Goal: Navigation & Orientation: Find specific page/section

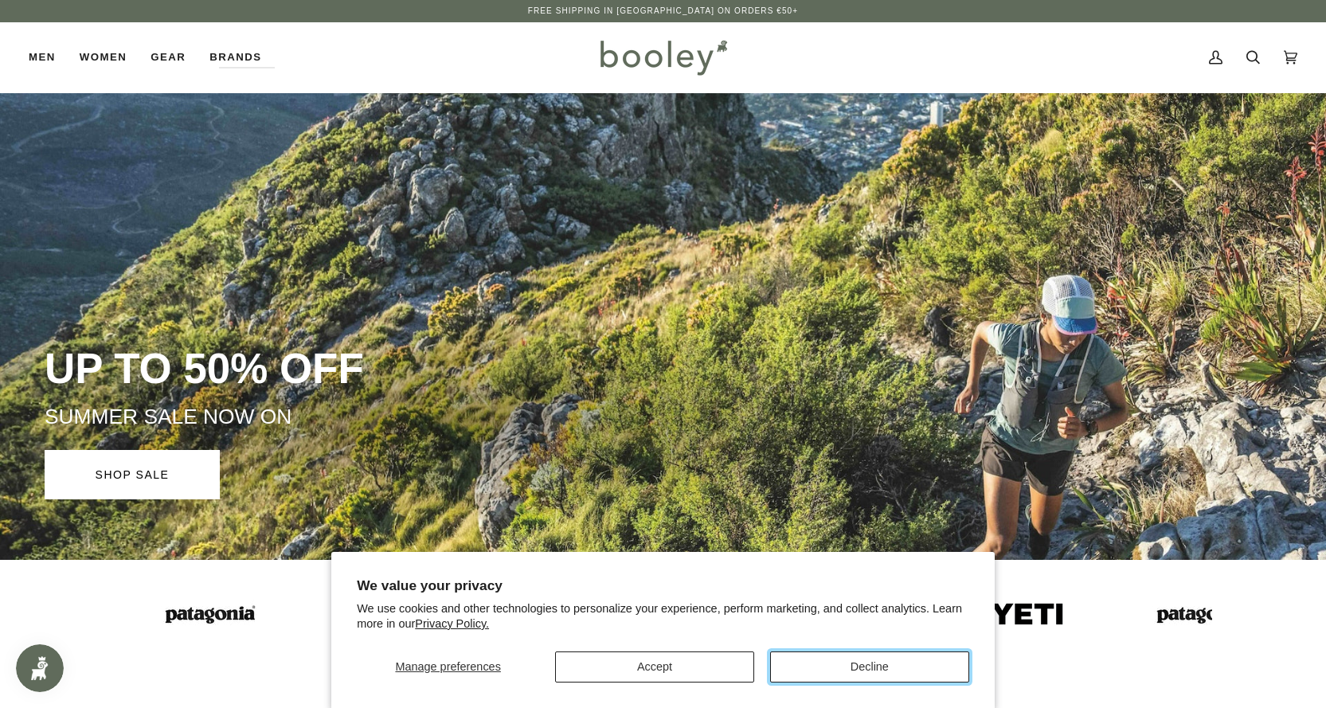
click at [862, 668] on button "Decline" at bounding box center [869, 666] width 199 height 31
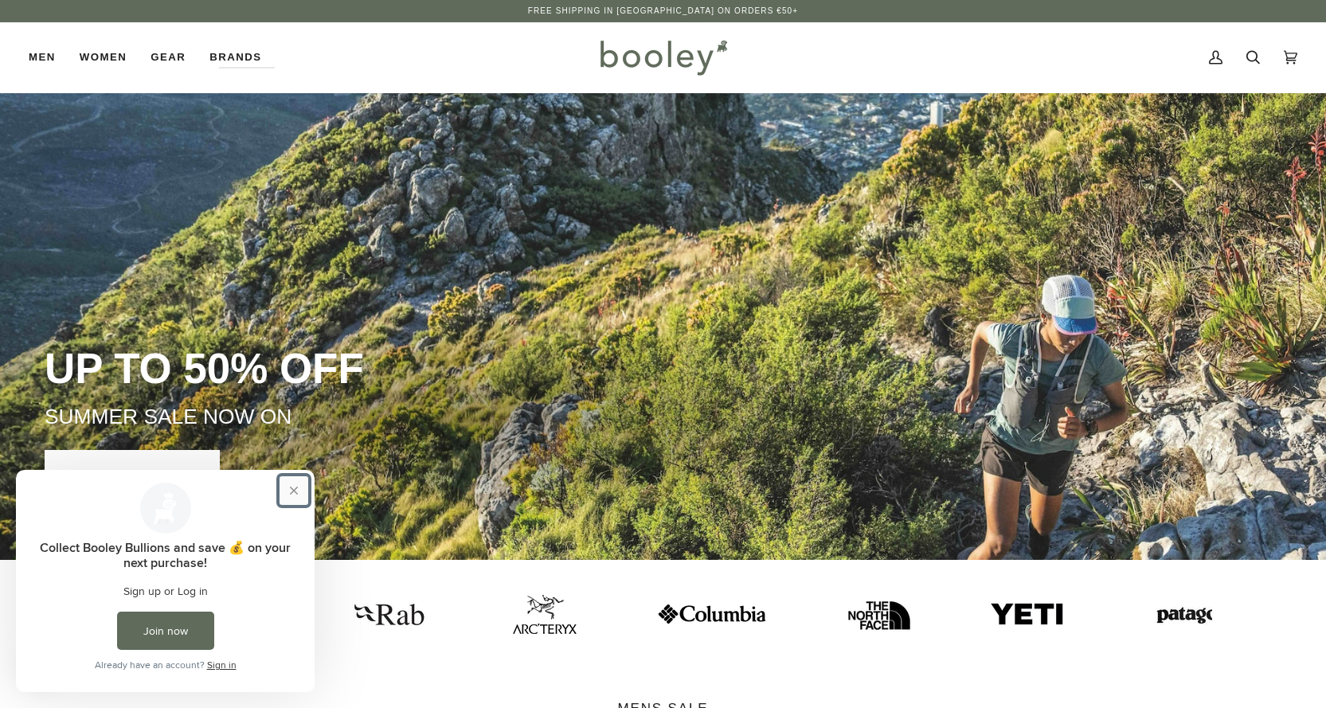
click at [291, 489] on button "Close prompt" at bounding box center [294, 490] width 29 height 29
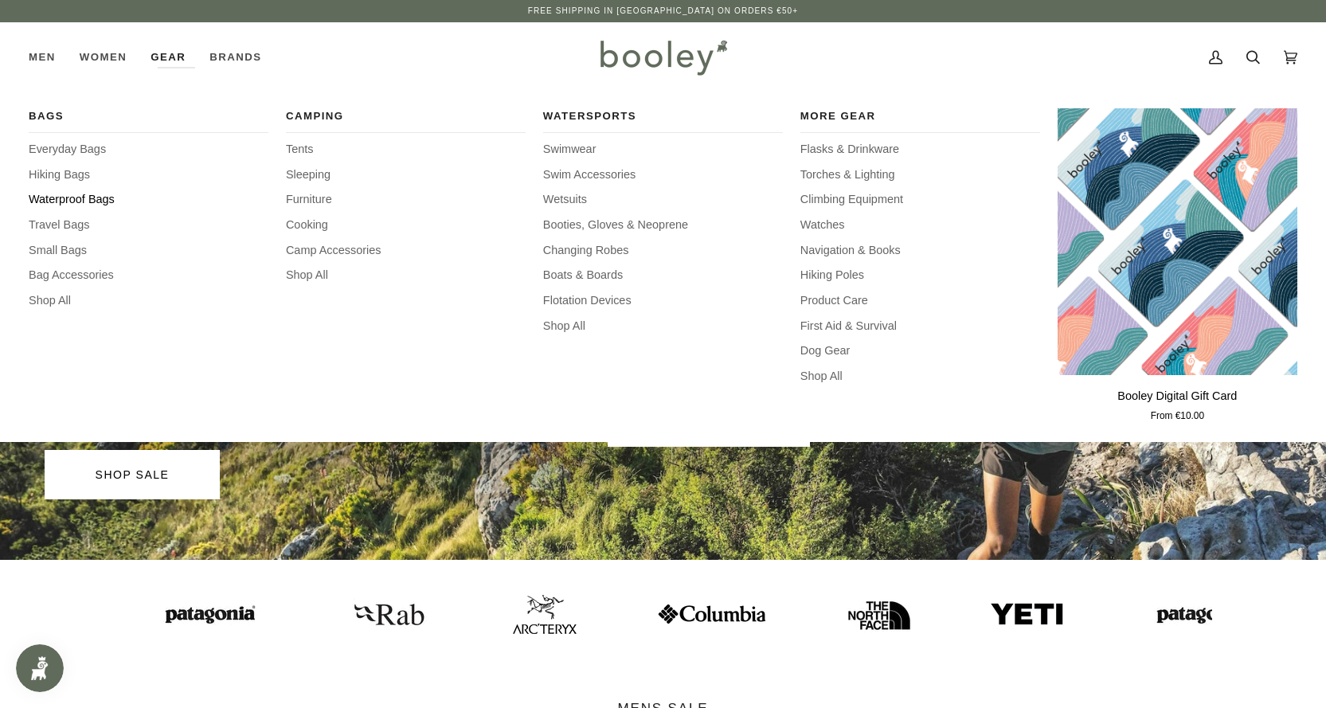
click at [53, 198] on span "Waterproof Bags" at bounding box center [149, 200] width 240 height 18
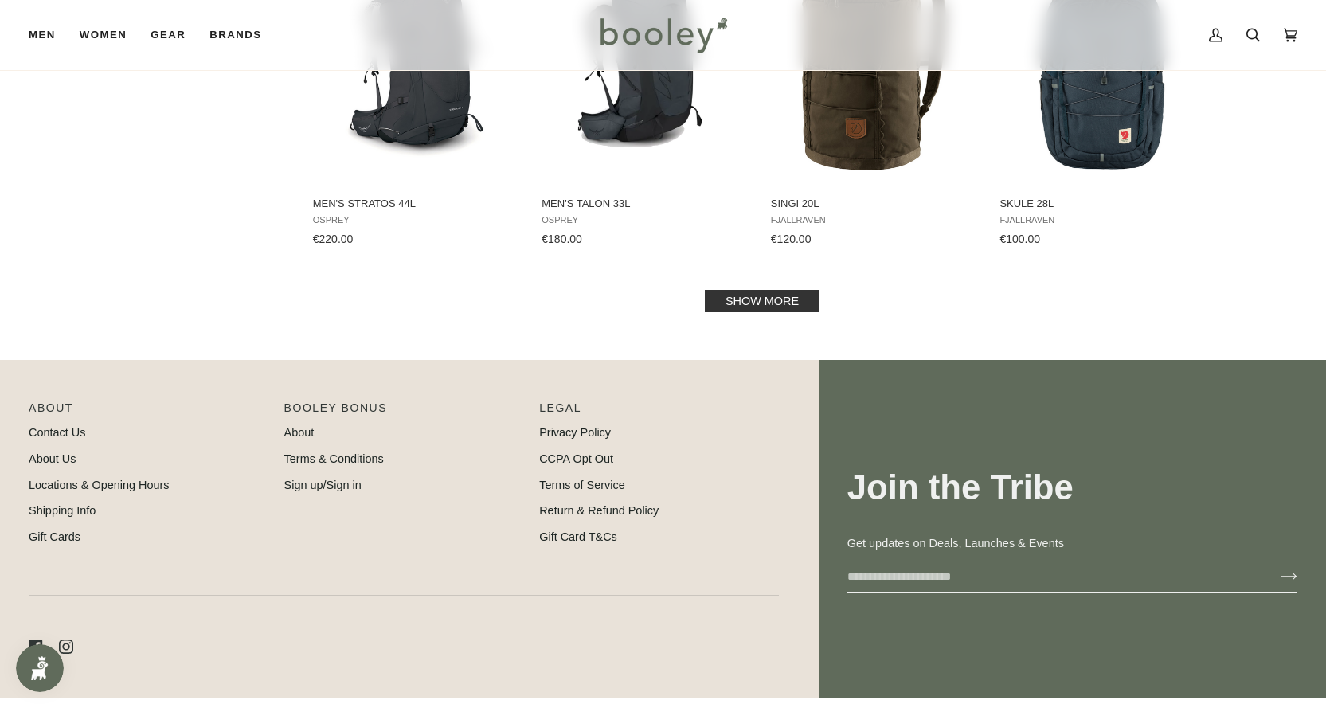
scroll to position [1745, 0]
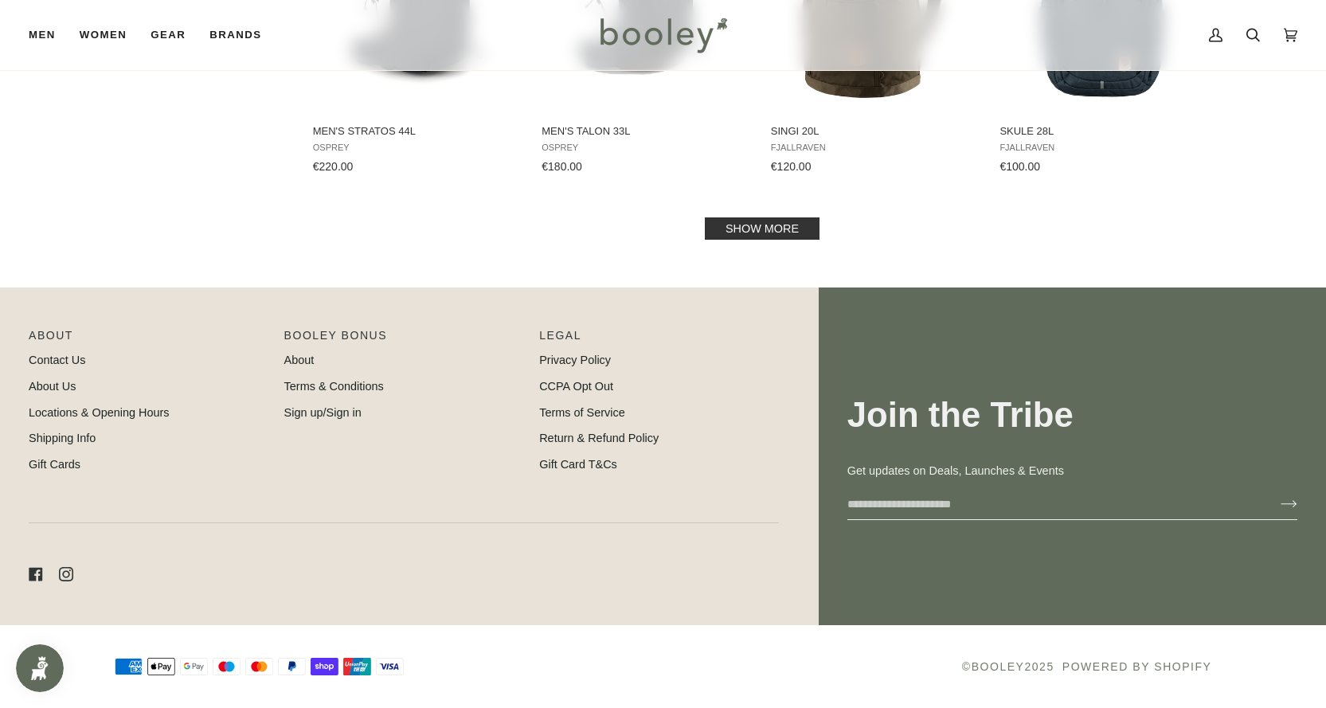
click at [805, 229] on link "Show more" at bounding box center [762, 228] width 115 height 22
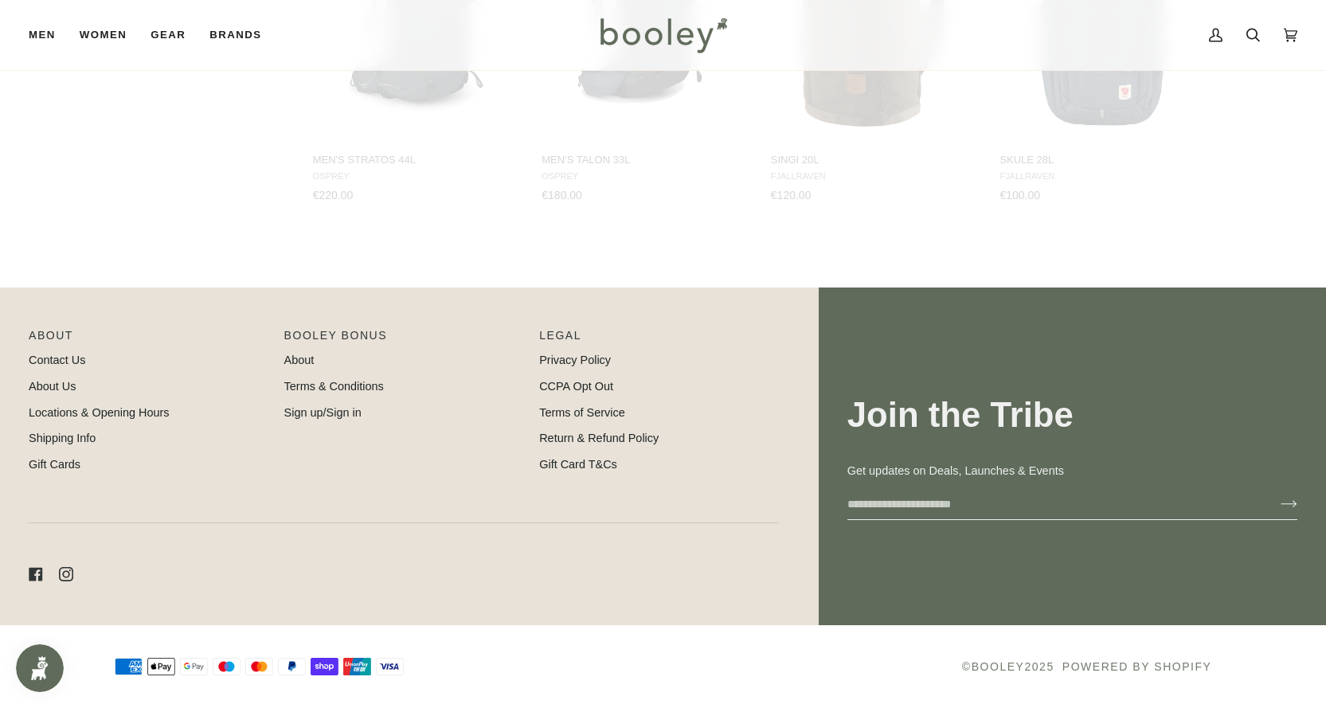
scroll to position [1716, 0]
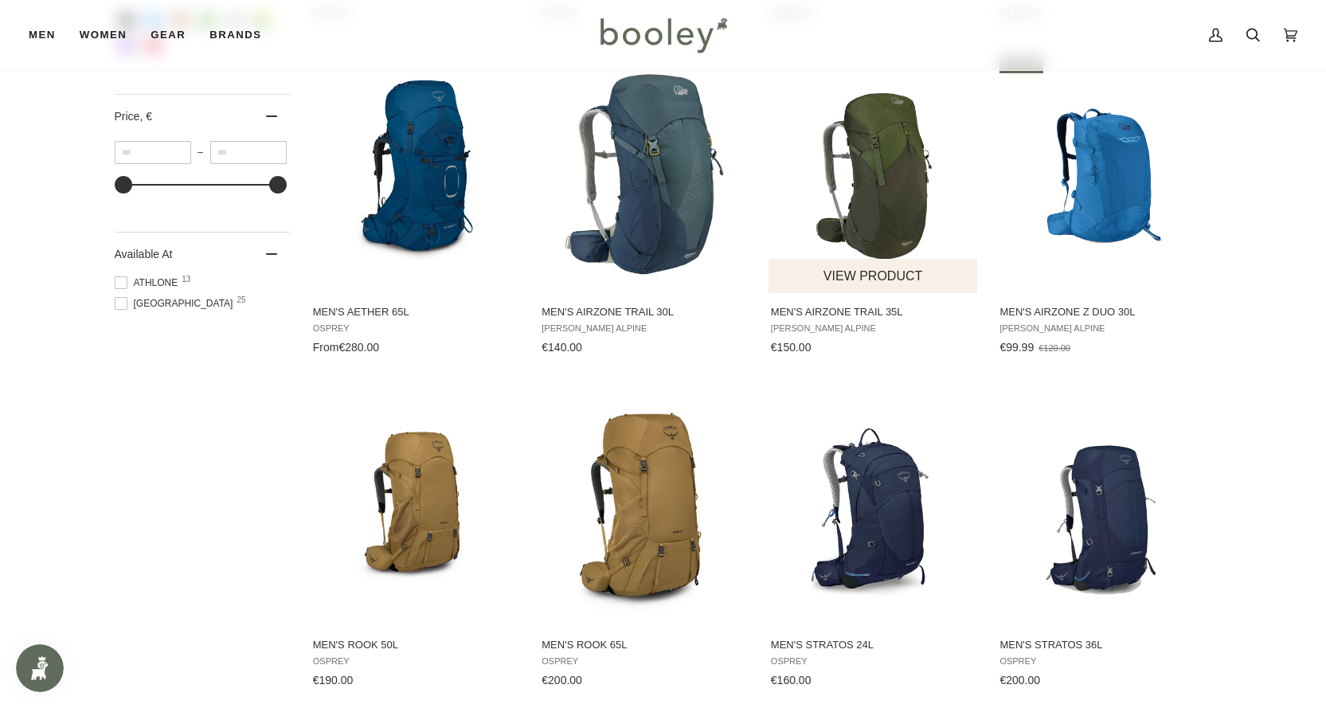
scroll to position [601, 0]
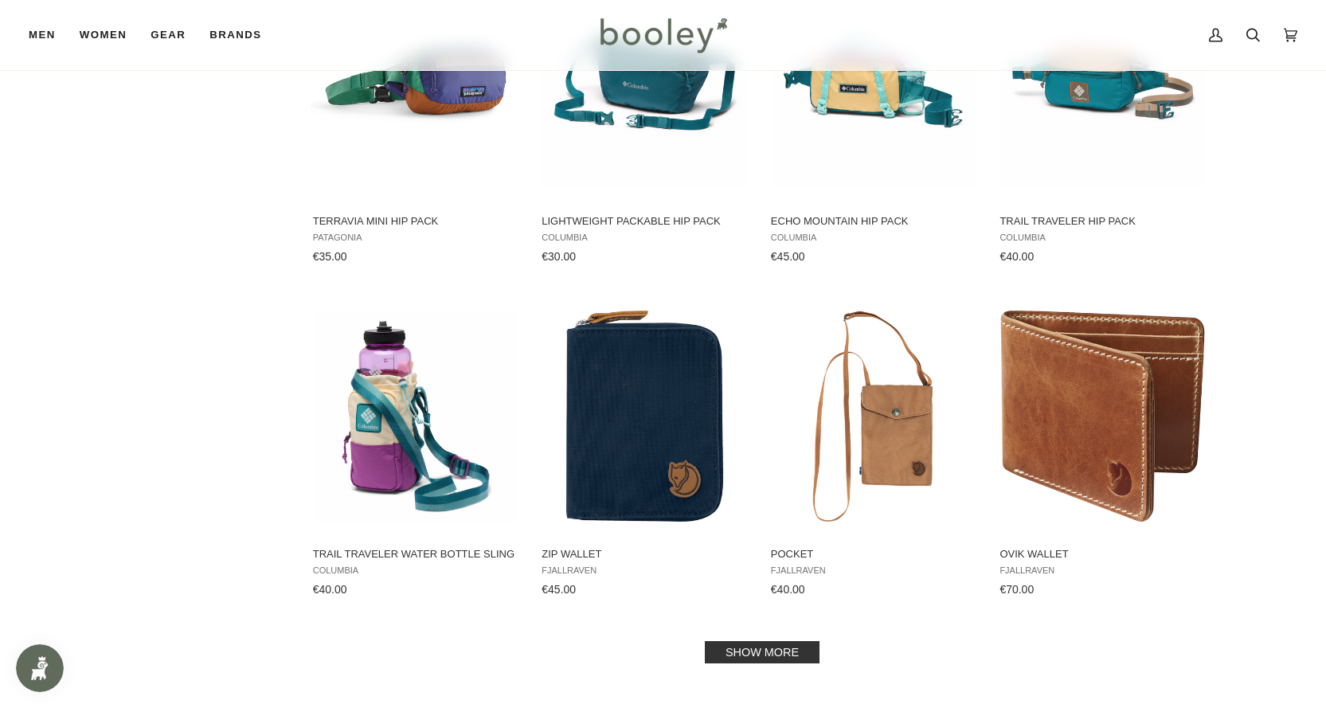
scroll to position [1777, 0]
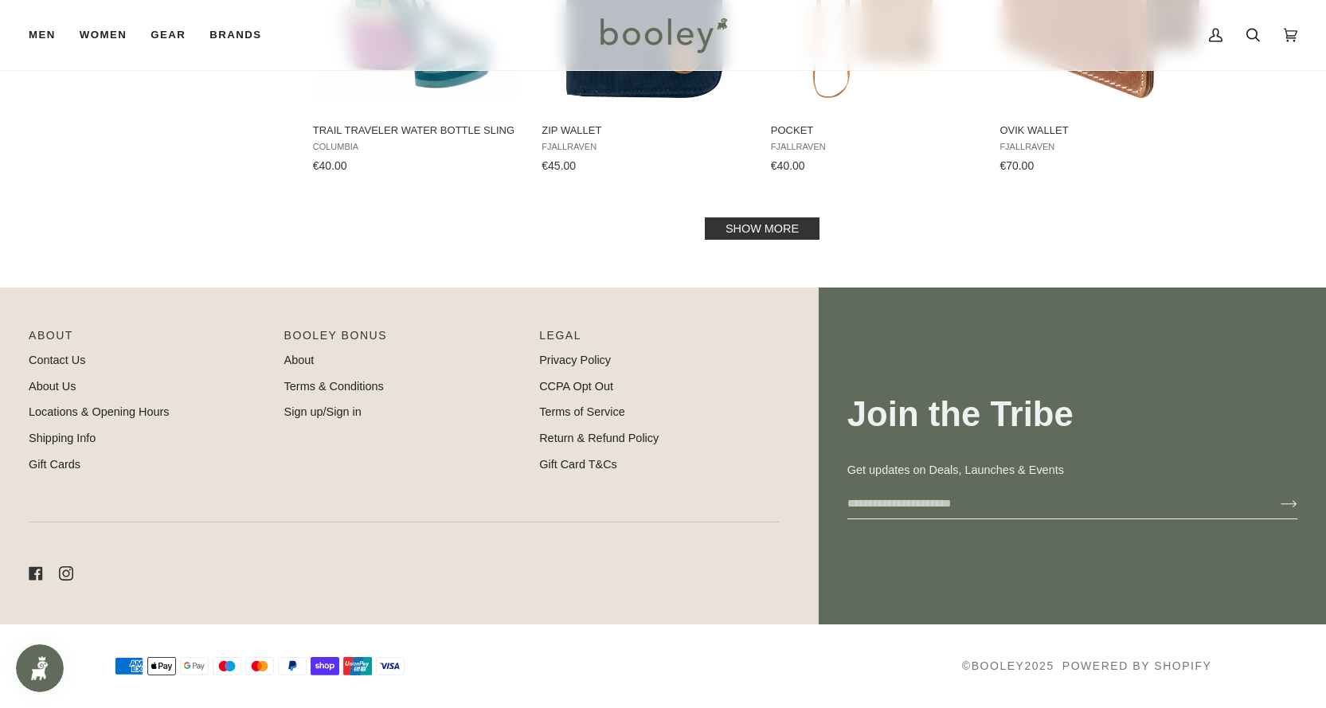
click at [809, 226] on link "Show more" at bounding box center [762, 228] width 115 height 22
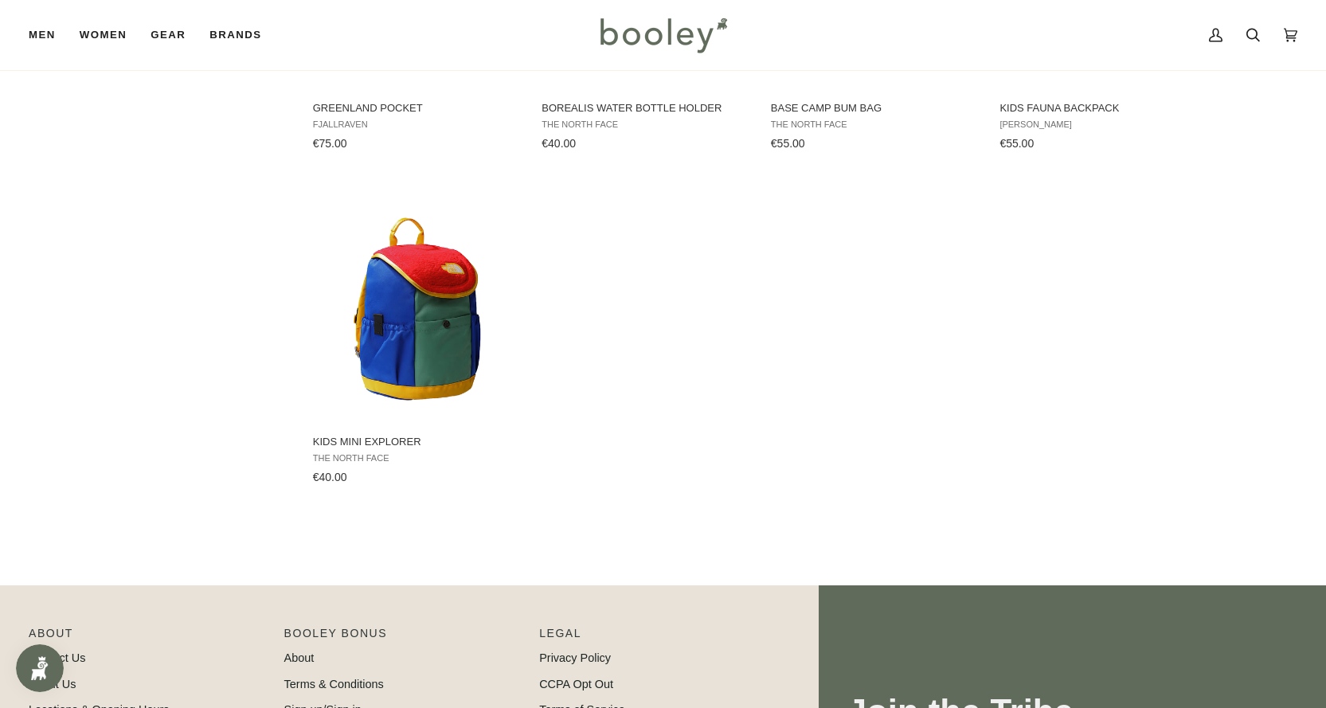
scroll to position [3023, 0]
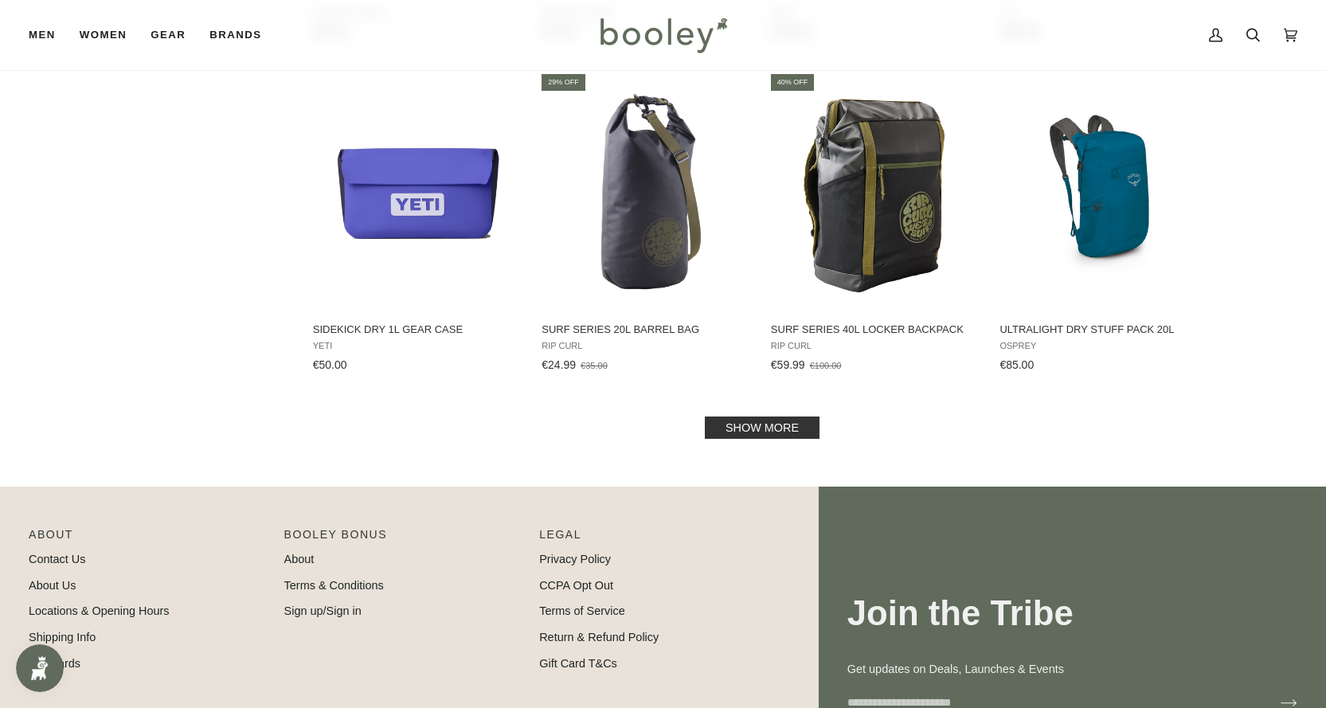
scroll to position [1194, 0]
